Goal: Task Accomplishment & Management: Use online tool/utility

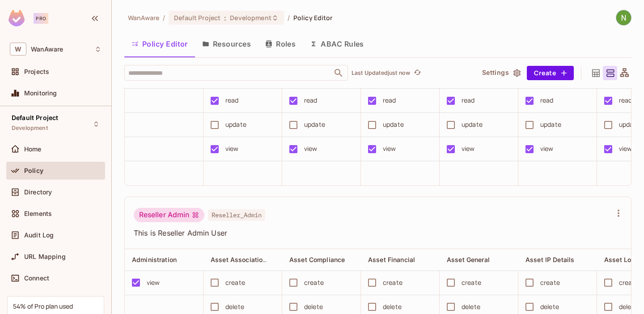
scroll to position [506, 0]
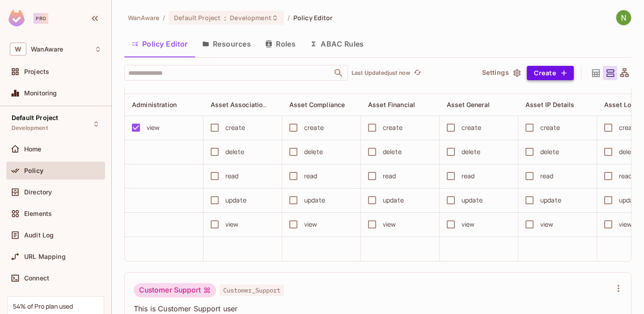
click at [564, 75] on icon "button" at bounding box center [563, 72] width 5 height 5
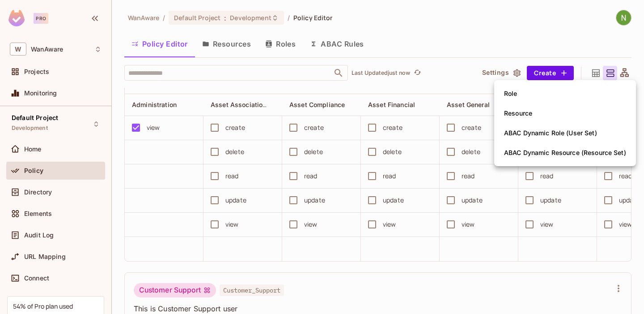
click at [523, 51] on div at bounding box center [322, 157] width 644 height 314
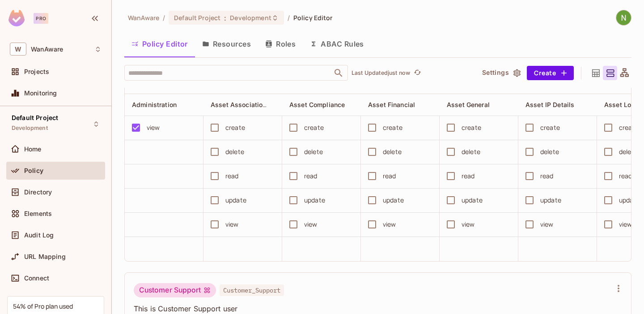
click at [513, 76] on icon "button" at bounding box center [517, 72] width 9 height 9
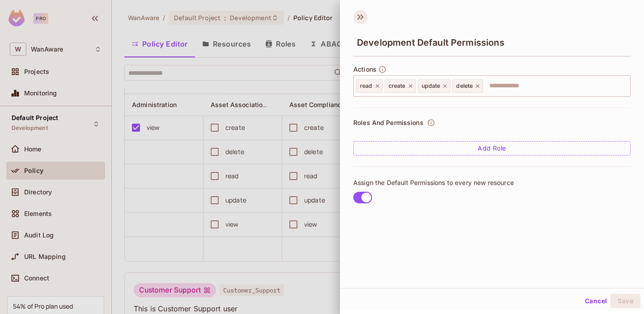
click at [364, 17] on icon at bounding box center [360, 17] width 14 height 14
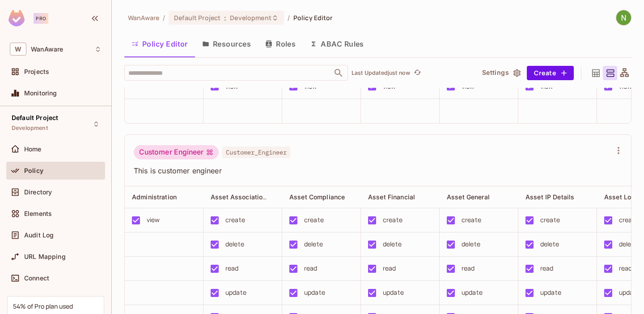
scroll to position [0, 0]
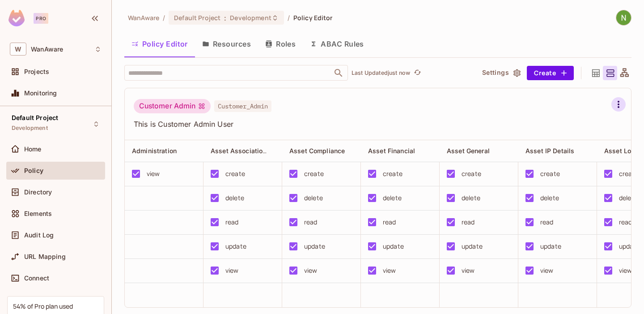
click at [623, 106] on icon "button" at bounding box center [618, 104] width 11 height 11
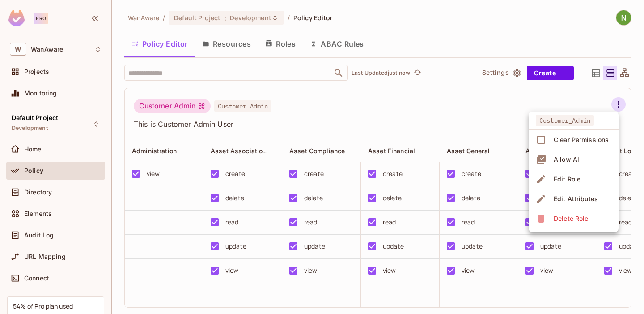
click at [532, 105] on div at bounding box center [322, 157] width 644 height 314
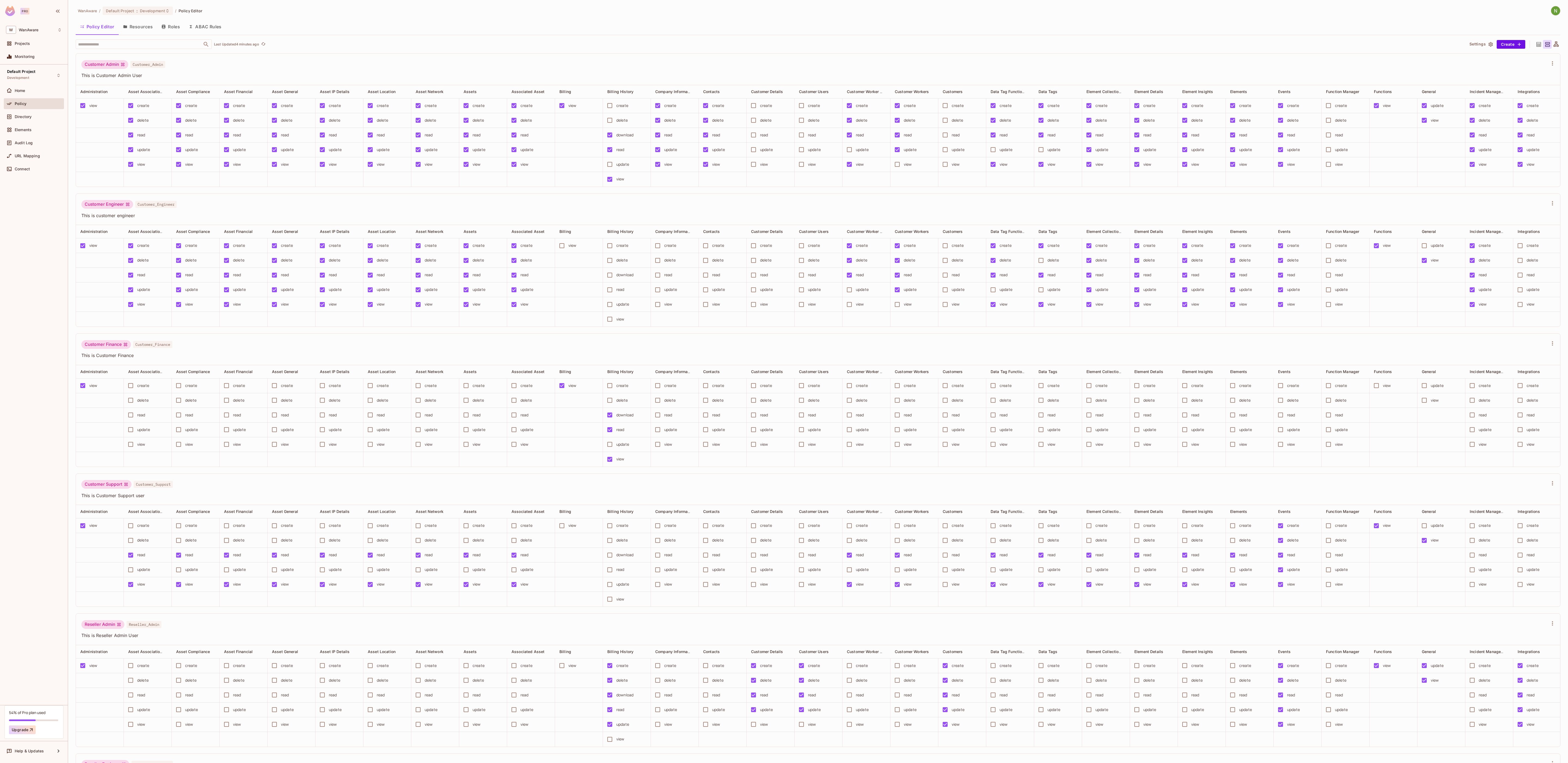
click at [392, 17] on div "WanAware / Default Project : Development / Policy Editor Policy Editor Resource…" at bounding box center [817, 385] width 1485 height 758
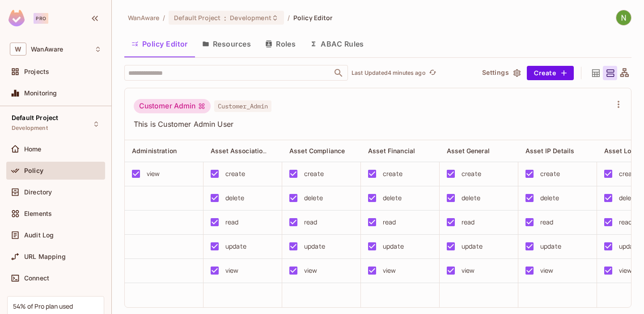
click at [308, 106] on div "Customer Admin Customer_Admin" at bounding box center [373, 107] width 478 height 17
